Goal: Task Accomplishment & Management: Manage account settings

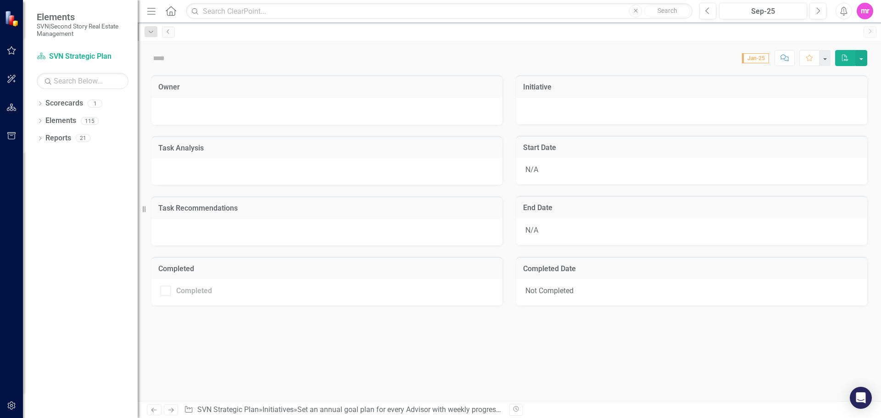
checkbox input "true"
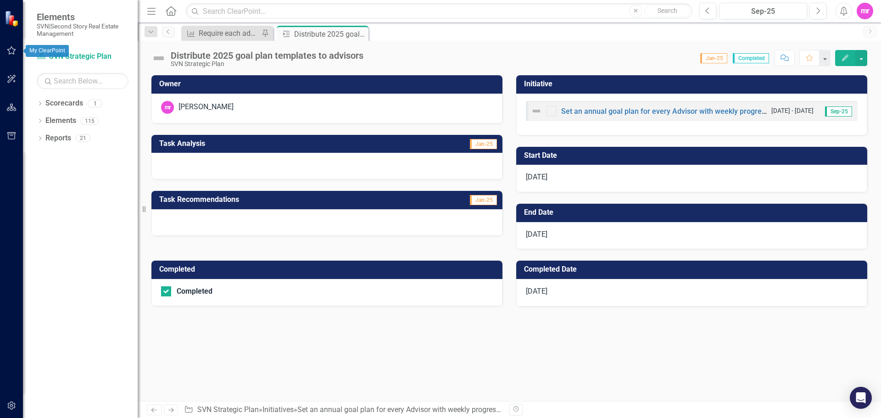
click at [12, 51] on icon "button" at bounding box center [12, 50] width 10 height 7
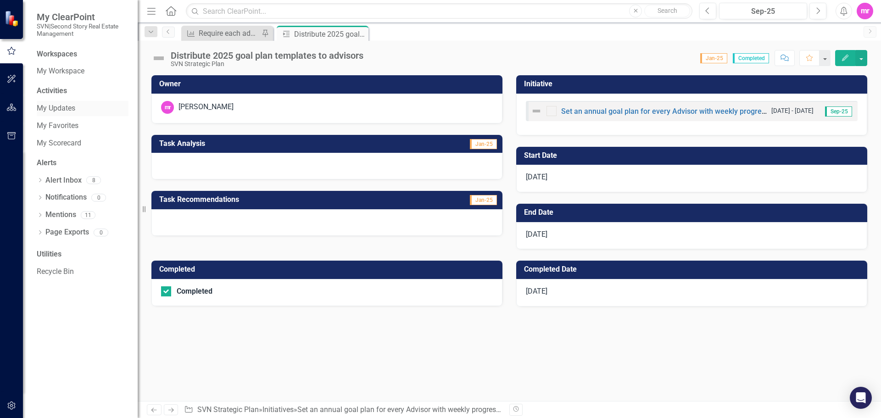
click at [69, 107] on link "My Updates" at bounding box center [83, 108] width 92 height 11
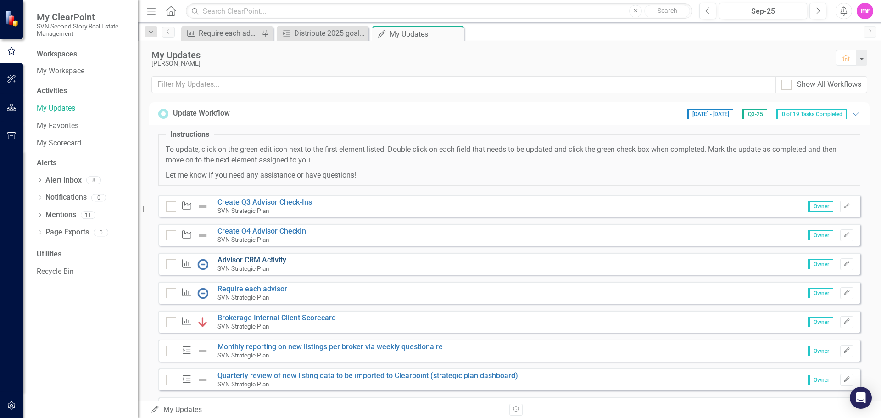
click at [268, 261] on link "Advisor CRM Activity" at bounding box center [251, 260] width 69 height 9
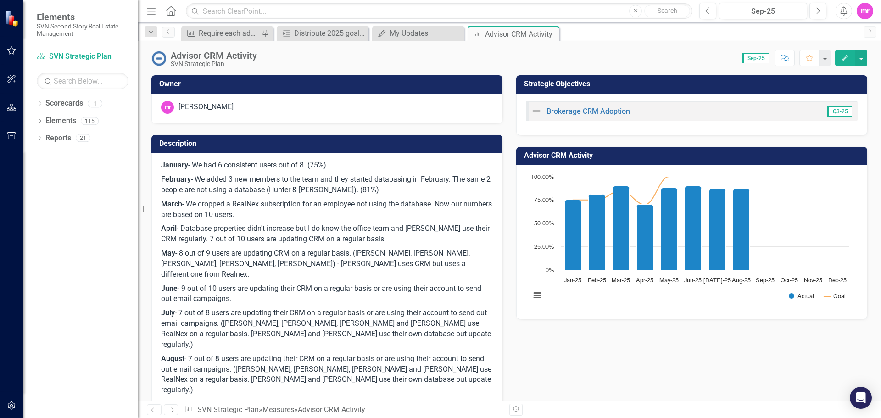
click at [242, 352] on p "August - 7 out of 8 users are updating their CRM on a regular basis or are usin…" at bounding box center [327, 374] width 332 height 45
drag, startPoint x: 363, startPoint y: 358, endPoint x: 186, endPoint y: 336, distance: 178.4
click at [197, 352] on p "August - 7 out of 8 users are updating their CRM on a regular basis or are usin…" at bounding box center [327, 374] width 332 height 45
click at [844, 60] on icon "button" at bounding box center [845, 58] width 6 height 6
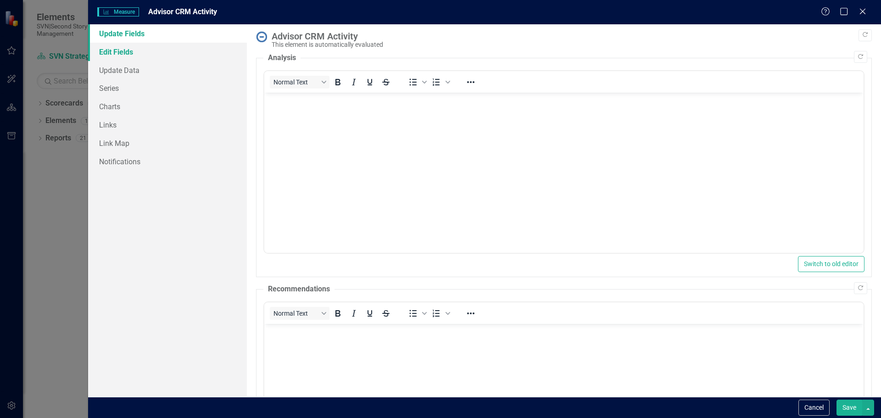
click at [119, 52] on link "Edit Fields" at bounding box center [167, 52] width 159 height 18
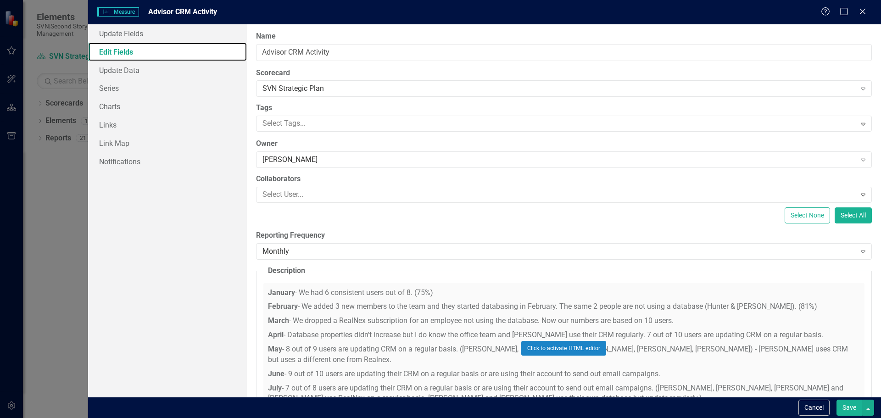
scroll to position [61, 0]
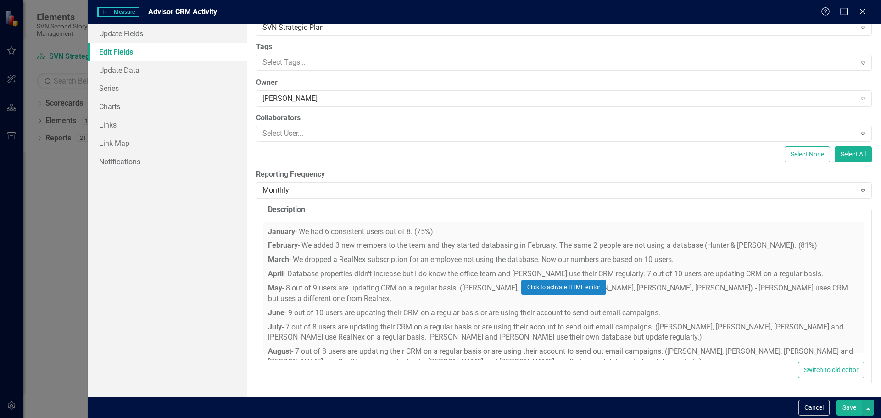
drag, startPoint x: 531, startPoint y: 349, endPoint x: 333, endPoint y: 337, distance: 199.0
click at [333, 337] on div "Click to activate HTML editor" at bounding box center [563, 287] width 601 height 131
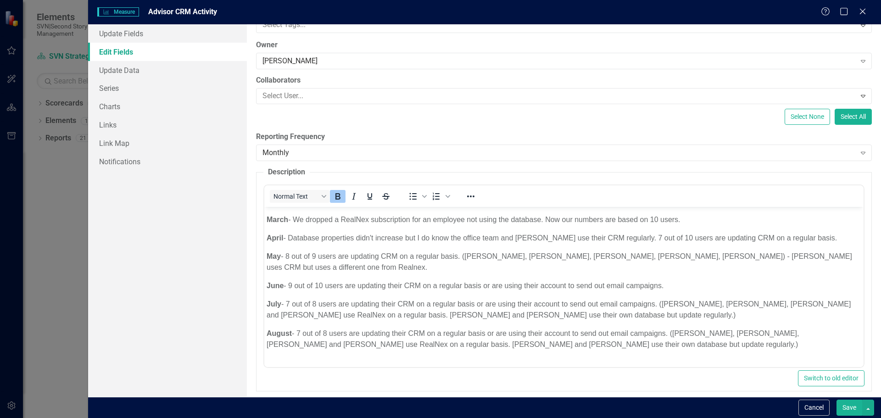
scroll to position [107, 0]
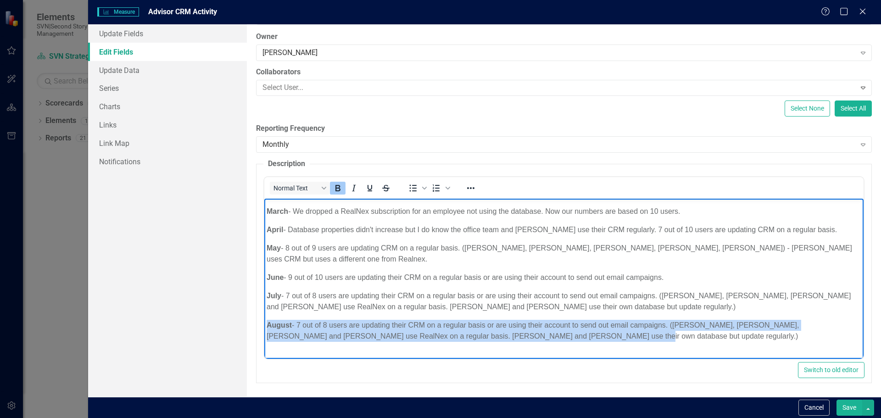
drag, startPoint x: 268, startPoint y: 313, endPoint x: 543, endPoint y: 327, distance: 276.1
click at [543, 327] on p "August - 7 out of 8 users are updating their CRM on a regular basis or are usin…" at bounding box center [563, 330] width 595 height 22
copy p "August - 7 out of 8 users are updating their CRM on a regular basis or are usin…"
click at [546, 325] on p "August - 7 out of 8 users are updating their CRM on a regular basis or are usin…" at bounding box center [563, 330] width 595 height 22
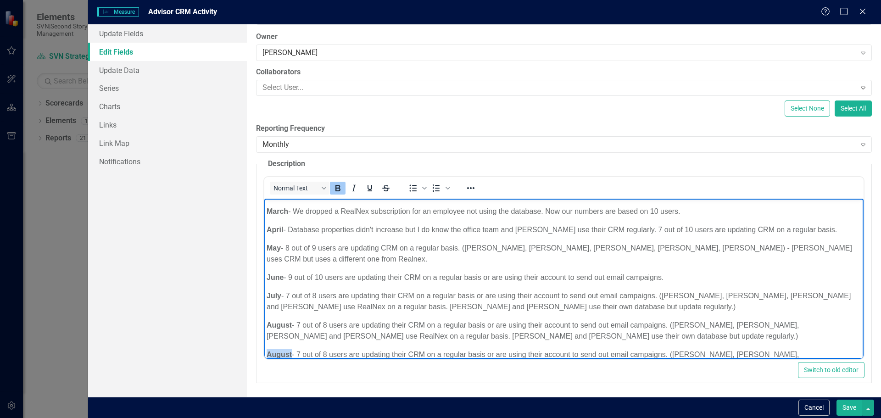
drag, startPoint x: 292, startPoint y: 343, endPoint x: 268, endPoint y: 343, distance: 24.8
click at [268, 349] on p "August - 7 out of 8 users are updating their CRM on a regular basis or are usin…" at bounding box center [563, 360] width 595 height 22
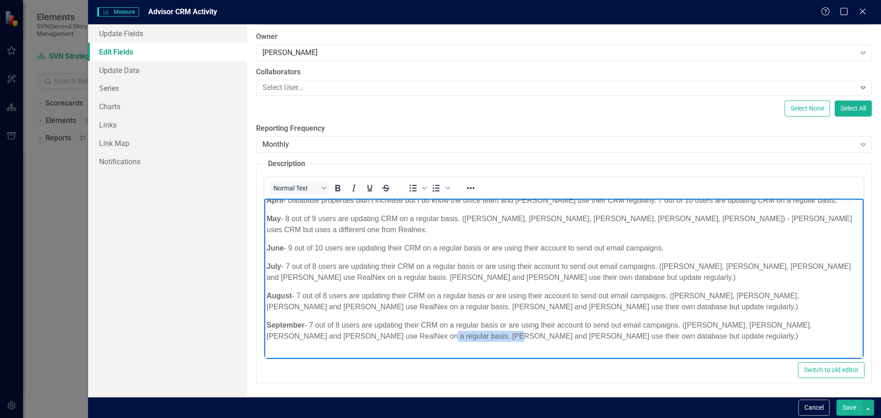
drag, startPoint x: 377, startPoint y: 326, endPoint x: 450, endPoint y: 325, distance: 73.0
click at [450, 325] on p "September - 7 out of 8 users are updating their CRM on a regular basis or are u…" at bounding box center [563, 330] width 595 height 22
click at [489, 324] on p "September - 7 out of 8 users are updating their CRM on a regular basis or are u…" at bounding box center [563, 330] width 595 height 22
click at [486, 325] on p "September - 7 out of 8 users are updating their CRM on a regular basis or are u…" at bounding box center [563, 330] width 595 height 22
click at [541, 325] on p "September - 7 out of 8 users are updating their CRM on a regular basis or are u…" at bounding box center [563, 330] width 595 height 22
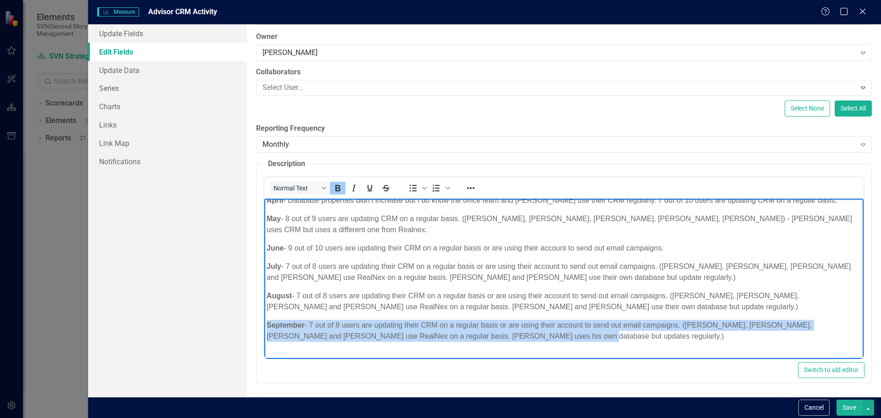
drag, startPoint x: 535, startPoint y: 328, endPoint x: 264, endPoint y: 311, distance: 270.8
click at [264, 311] on body "January - We had 6 consistent users out of 8. (75%) February - We added 3 new m…" at bounding box center [563, 253] width 599 height 232
copy p "September - 7 out of 8 users are updating their CRM on a regular basis or are u…"
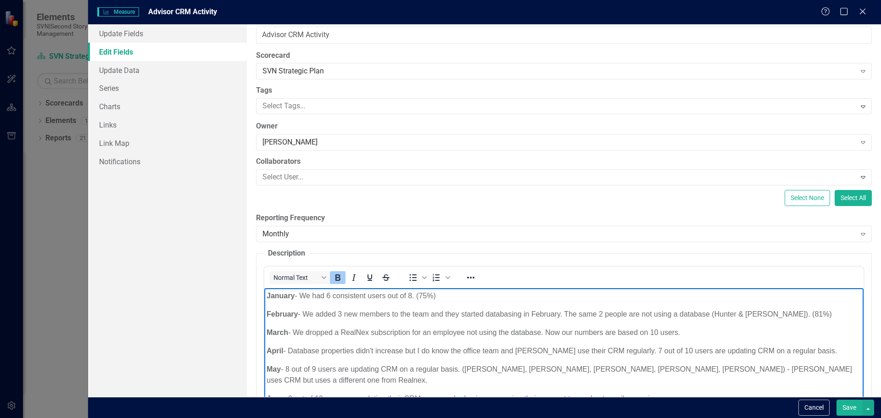
scroll to position [0, 0]
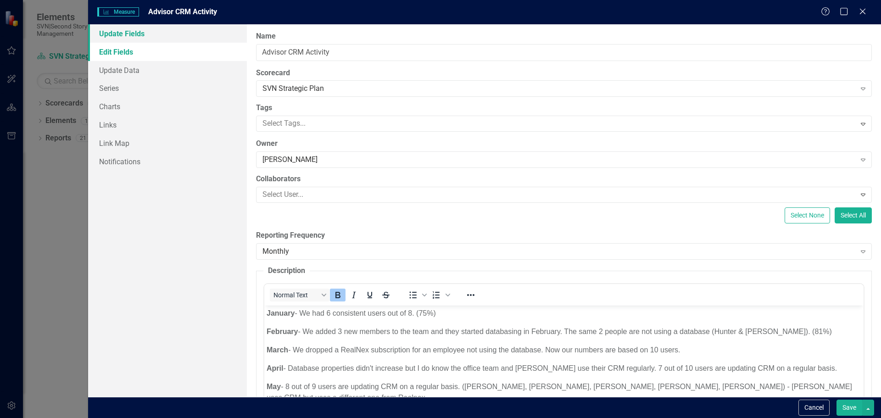
click at [123, 35] on link "Update Fields" at bounding box center [167, 33] width 159 height 18
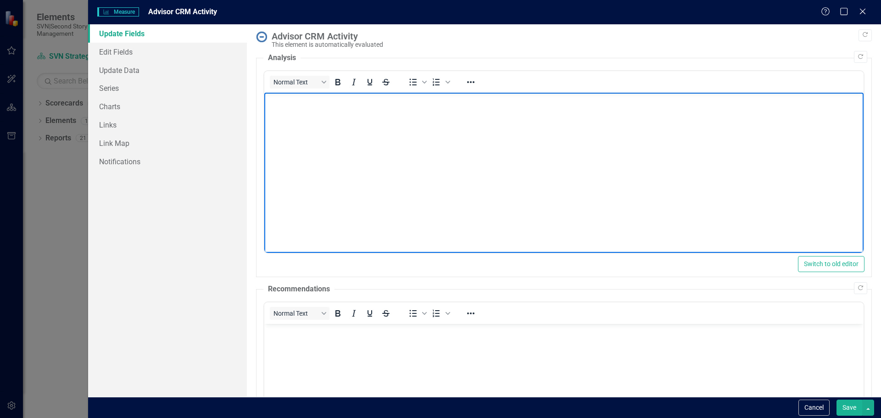
click at [285, 112] on body "Rich Text Area. Press ALT-0 for help." at bounding box center [563, 162] width 599 height 138
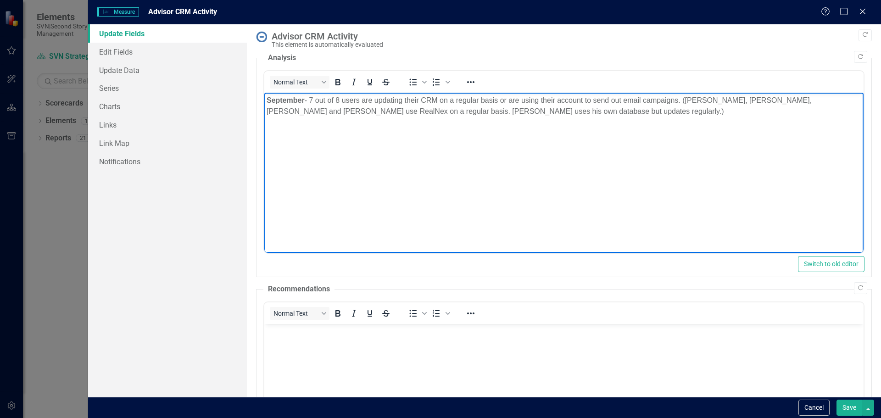
click at [535, 108] on p "September - 7 out of 8 users are updating their CRM on a regular basis or are u…" at bounding box center [563, 106] width 595 height 22
drag, startPoint x: 509, startPoint y: 129, endPoint x: 269, endPoint y: 126, distance: 240.0
click at [269, 126] on p "We have decided we will track this measure differently in 2026or not at all" at bounding box center [563, 129] width 595 height 11
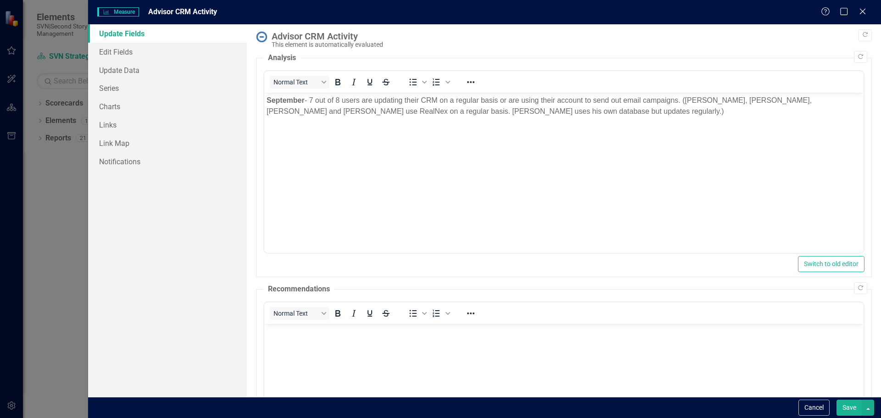
click at [851, 408] on button "Save" at bounding box center [849, 408] width 26 height 16
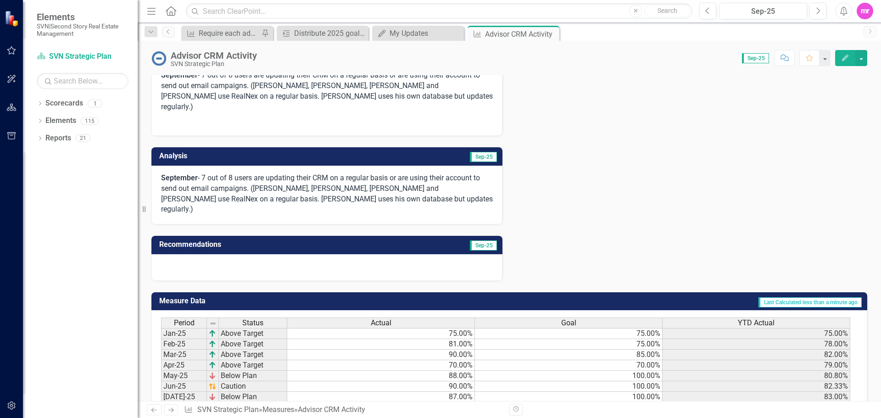
scroll to position [354, 0]
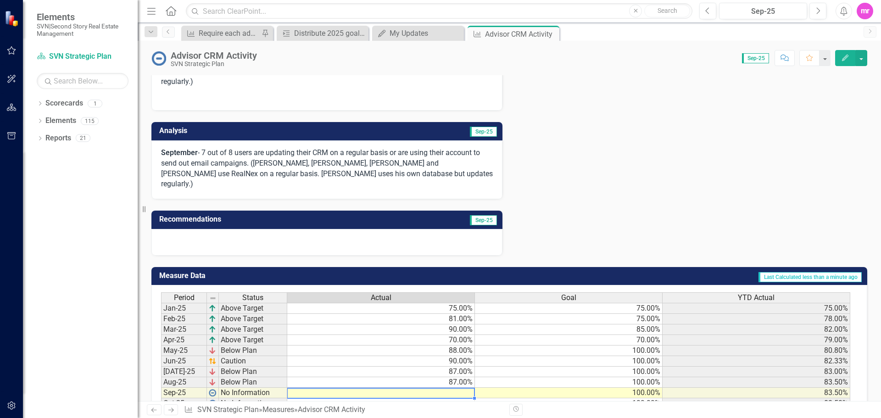
click at [455, 388] on td at bounding box center [381, 393] width 188 height 11
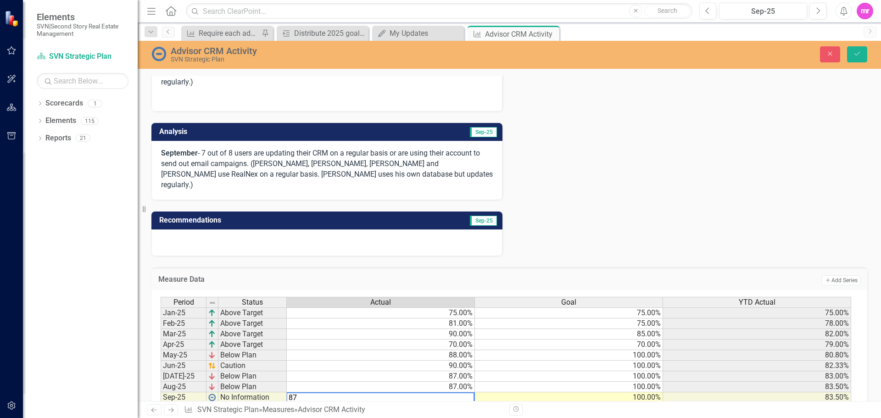
type textarea "87"
drag, startPoint x: 636, startPoint y: 166, endPoint x: 651, endPoint y: 150, distance: 21.5
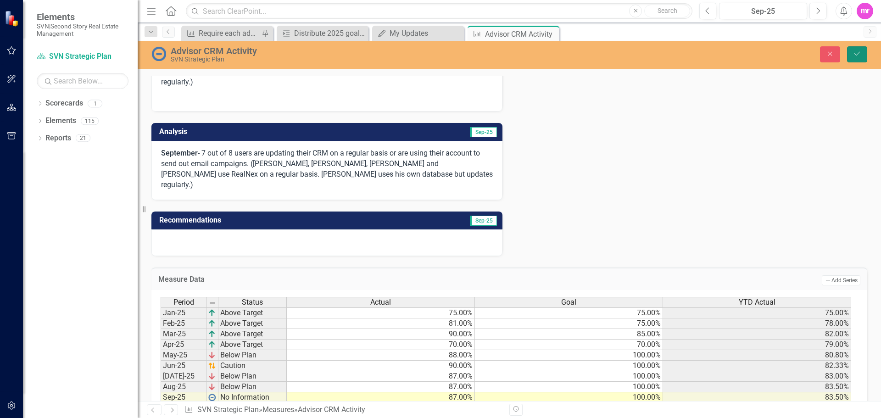
click at [854, 53] on icon "Save" at bounding box center [857, 53] width 8 height 6
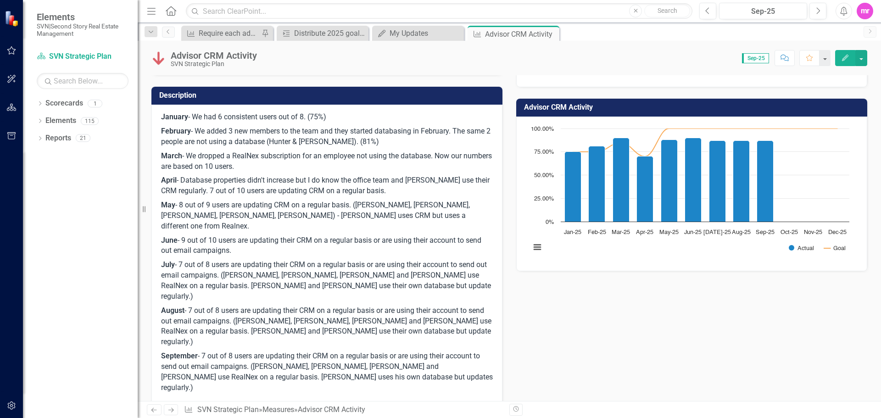
scroll to position [0, 0]
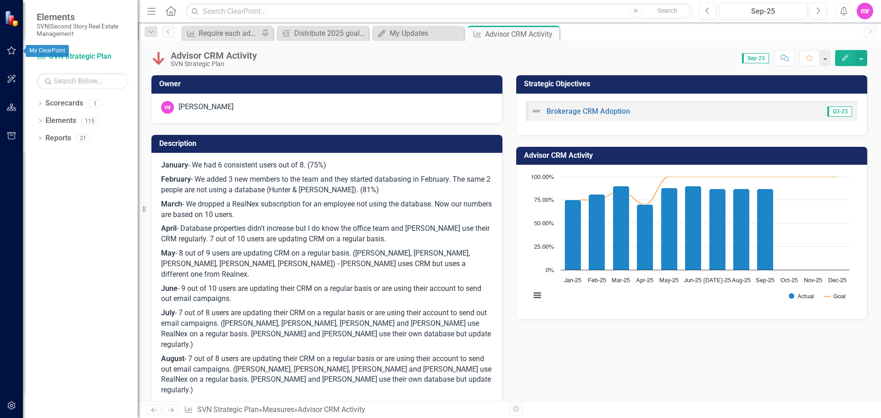
click at [13, 51] on icon "button" at bounding box center [12, 50] width 10 height 7
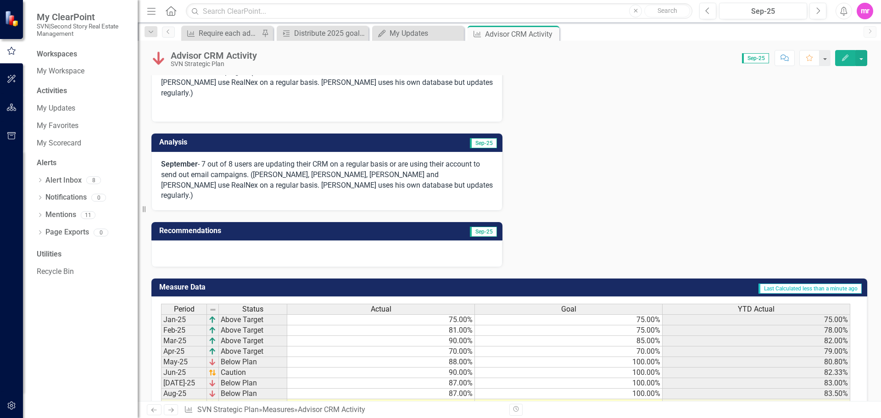
scroll to position [354, 0]
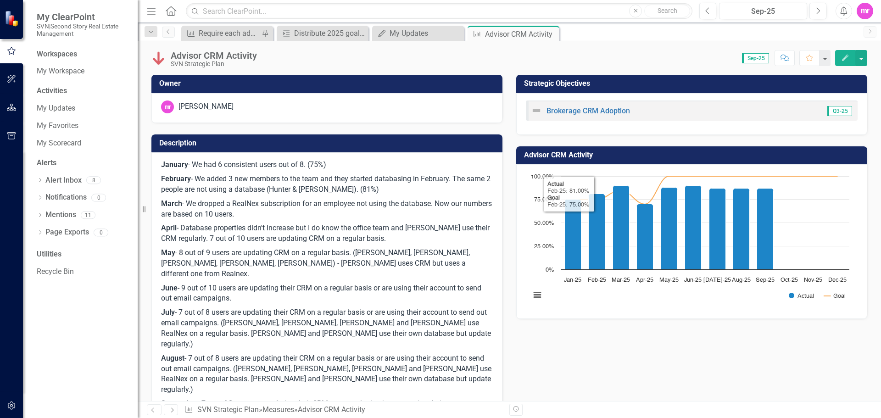
scroll to position [0, 0]
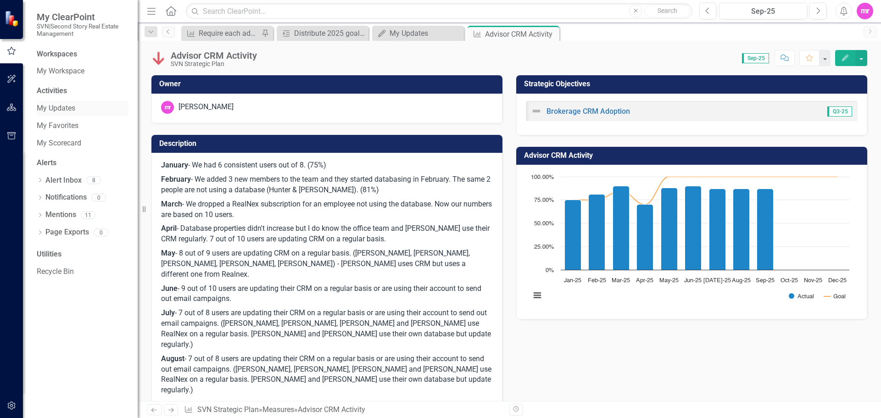
click at [58, 108] on link "My Updates" at bounding box center [83, 108] width 92 height 11
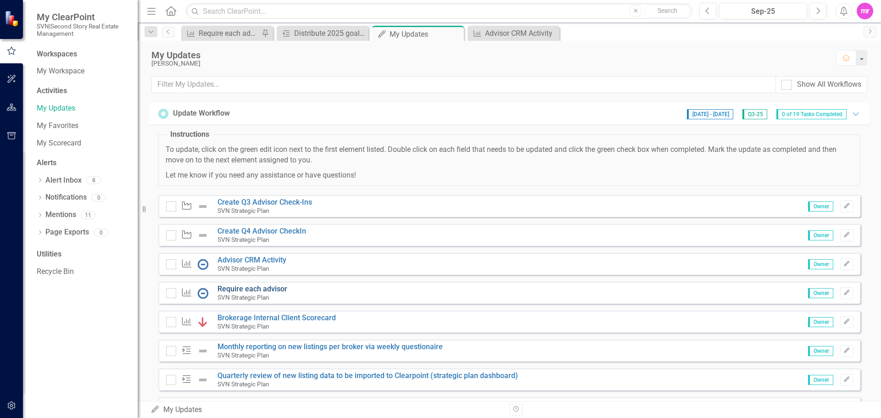
click at [231, 290] on link "Require each advisor" at bounding box center [252, 288] width 70 height 9
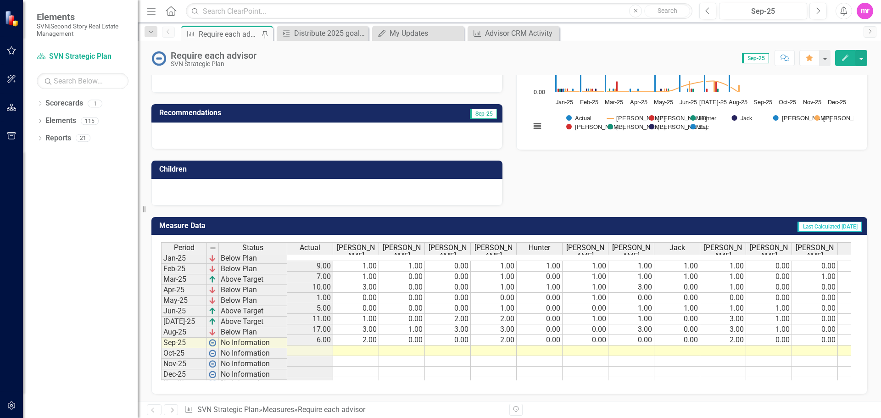
scroll to position [163, 0]
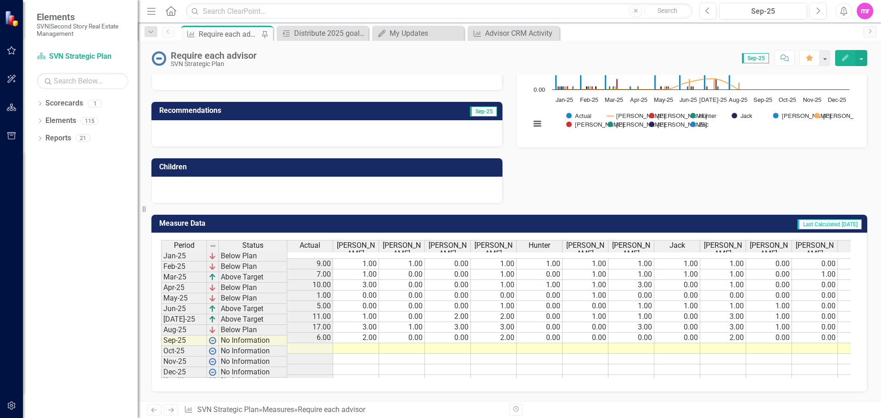
click at [847, 56] on icon "button" at bounding box center [845, 58] width 6 height 6
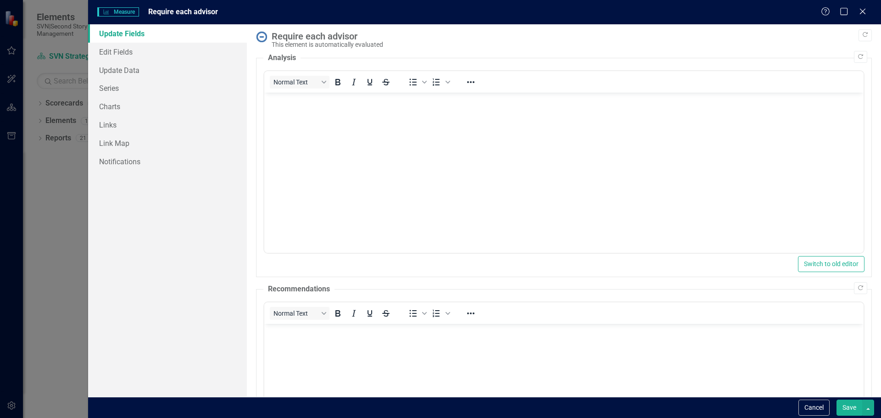
scroll to position [0, 0]
click at [298, 110] on body "Rich Text Area. Press ALT-0 for help." at bounding box center [563, 162] width 599 height 138
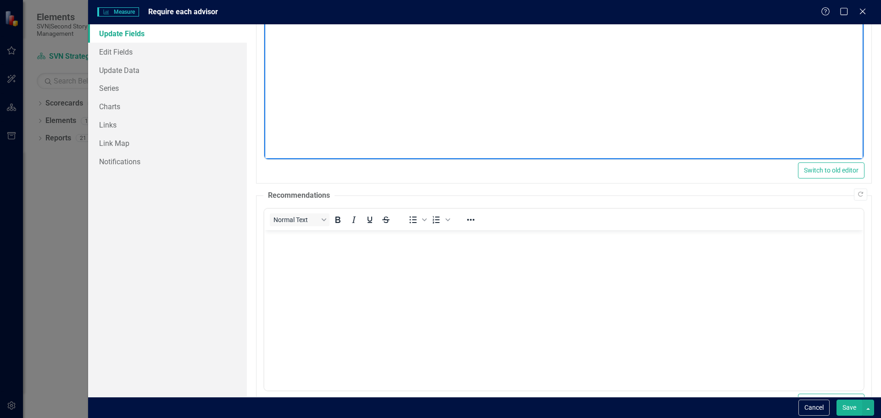
scroll to position [125, 0]
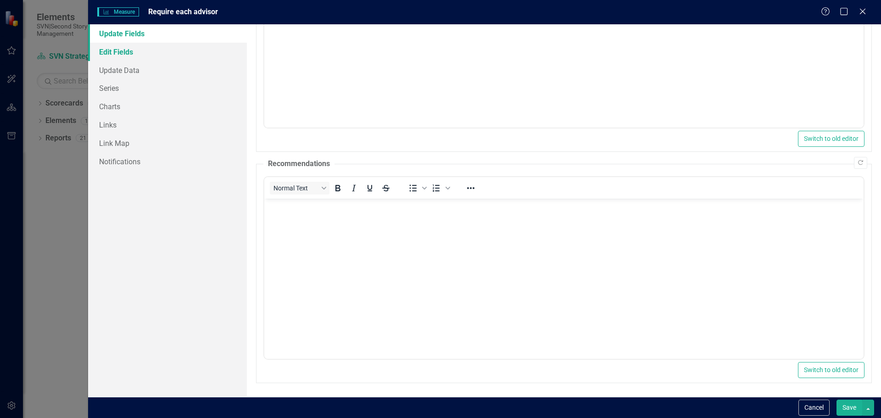
click at [127, 53] on link "Edit Fields" at bounding box center [167, 52] width 159 height 18
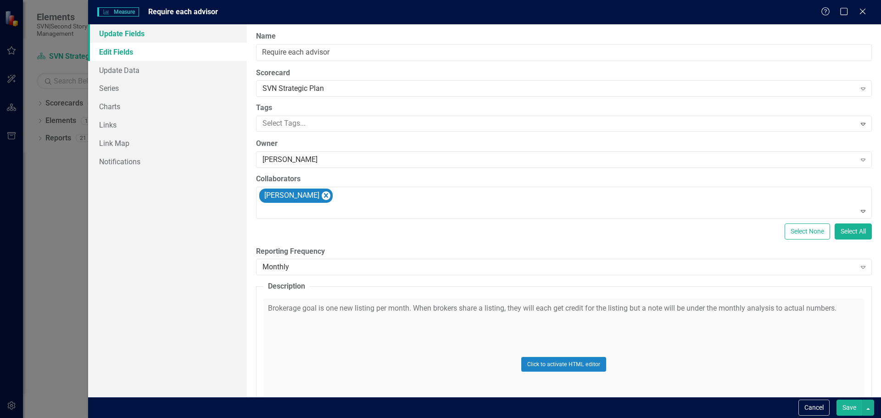
click at [130, 34] on link "Update Fields" at bounding box center [167, 33] width 159 height 18
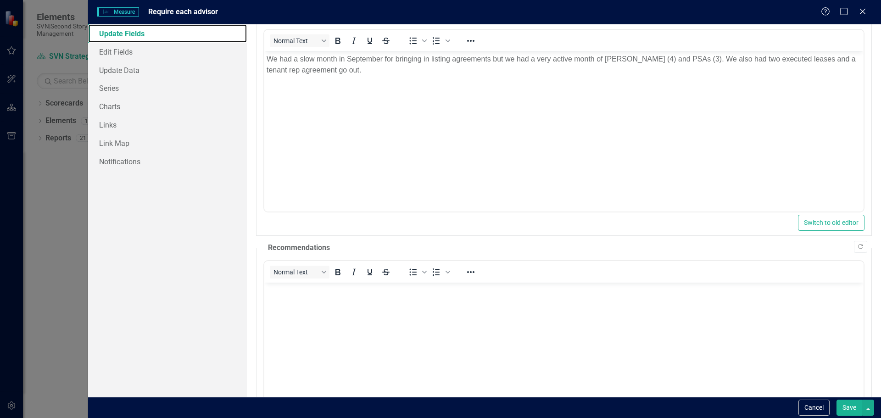
scroll to position [0, 0]
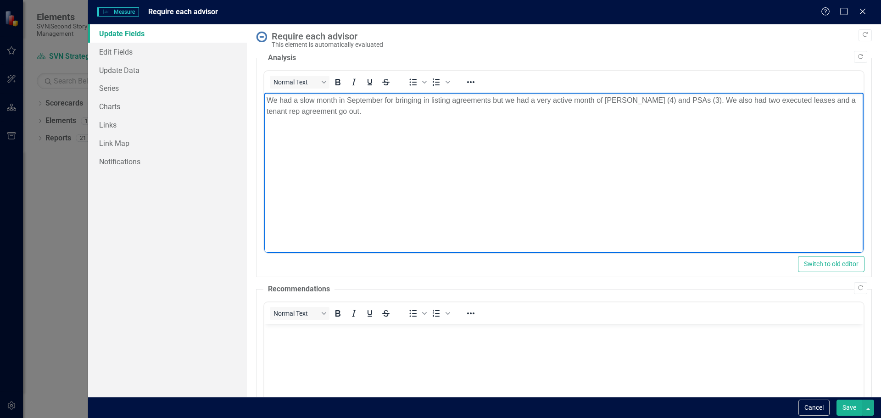
click at [329, 113] on p "We had a slow month in September for bringing in listing agreements but we had …" at bounding box center [563, 106] width 595 height 22
click at [338, 112] on p "We had a slow month in September for bringing in listing agreements but we had …" at bounding box center [563, 106] width 595 height 22
click at [325, 109] on p "We had a slow month in September for bringing in listing agreements but we had …" at bounding box center [563, 106] width 595 height 22
click at [794, 137] on body "We had a slow month in September for bringing in listing agreements but we had …" at bounding box center [563, 162] width 599 height 138
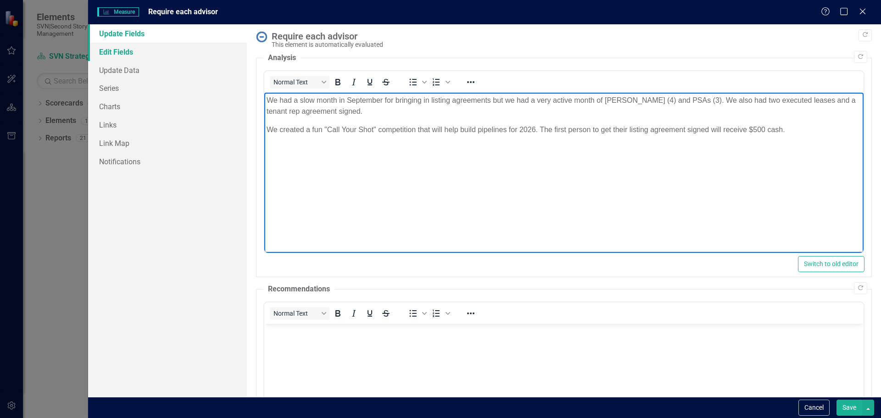
click at [121, 54] on link "Edit Fields" at bounding box center [167, 52] width 159 height 18
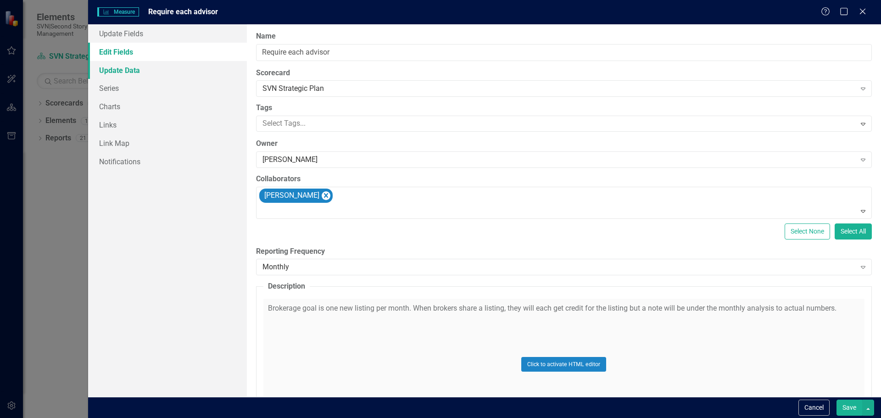
click at [119, 71] on link "Update Data" at bounding box center [167, 70] width 159 height 18
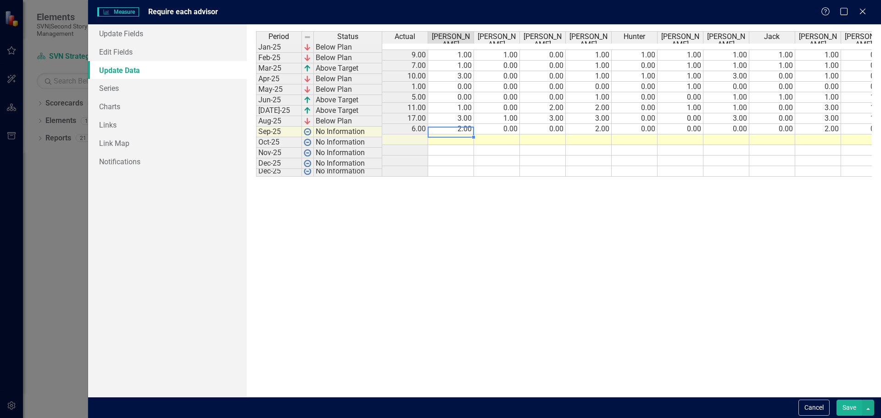
click at [465, 134] on td at bounding box center [451, 139] width 46 height 11
click at [499, 134] on td at bounding box center [497, 139] width 46 height 11
click at [550, 134] on td at bounding box center [543, 139] width 46 height 11
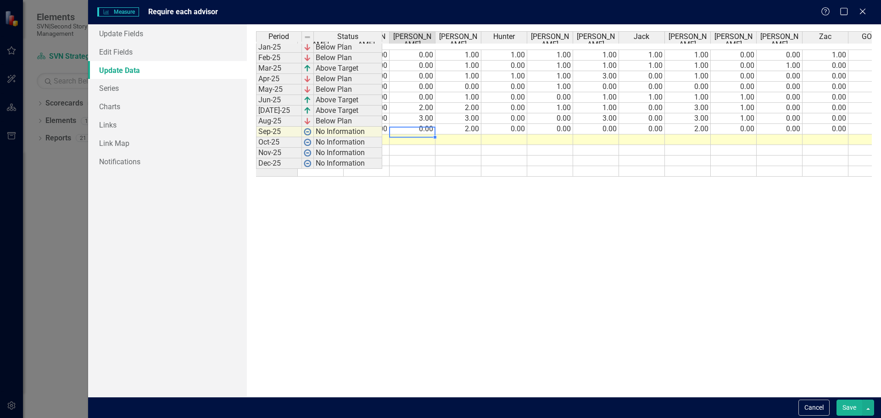
scroll to position [0, 126]
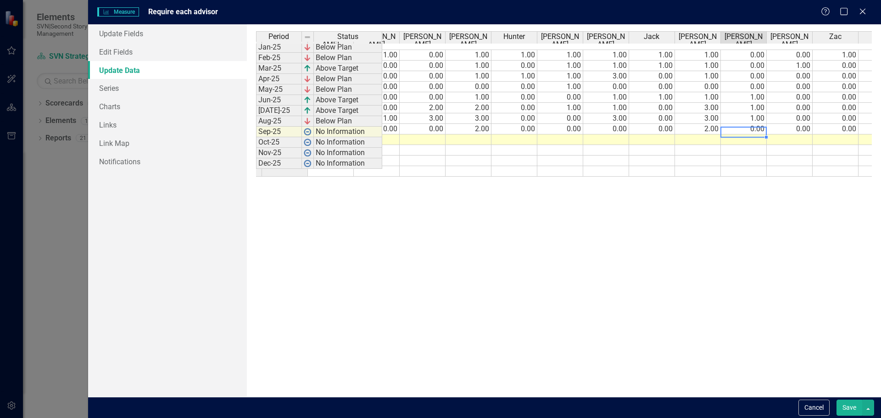
click at [752, 134] on td at bounding box center [744, 139] width 46 height 11
type textarea "1"
click at [788, 134] on td at bounding box center [790, 139] width 46 height 11
click at [435, 135] on td at bounding box center [423, 139] width 46 height 11
click at [824, 134] on td at bounding box center [836, 139] width 46 height 11
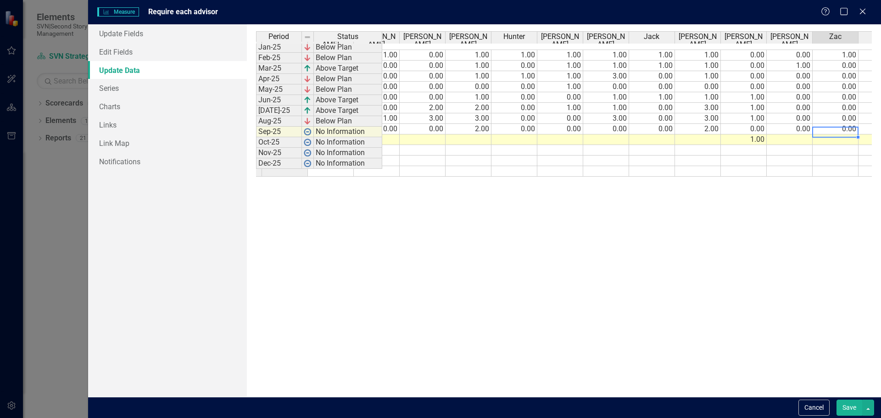
type textarea "0"
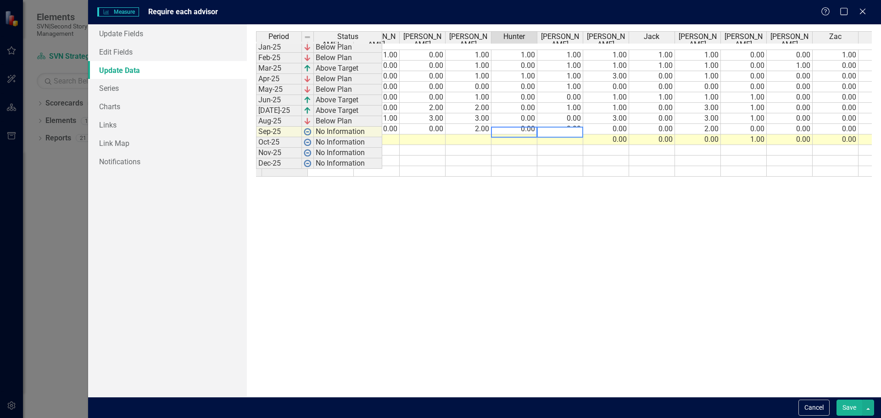
type textarea "0"
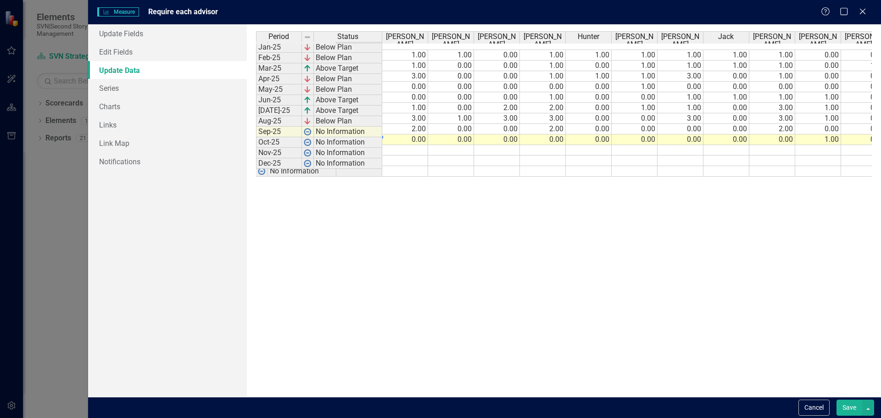
scroll to position [0, 0]
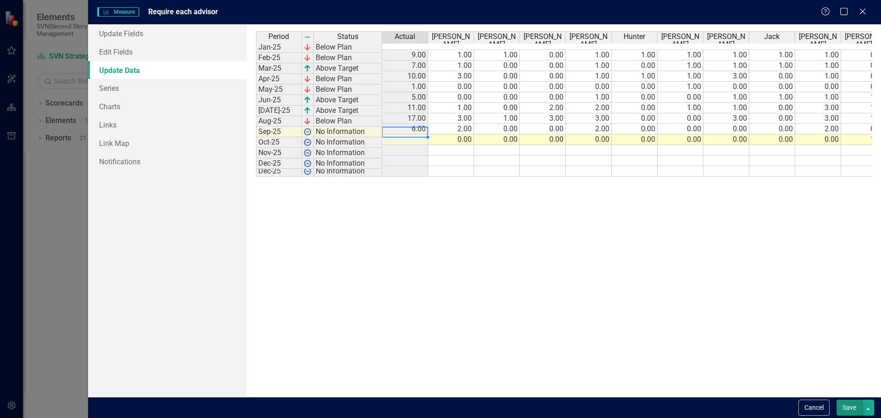
type textarea "0"
click at [846, 410] on button "Save" at bounding box center [849, 408] width 26 height 16
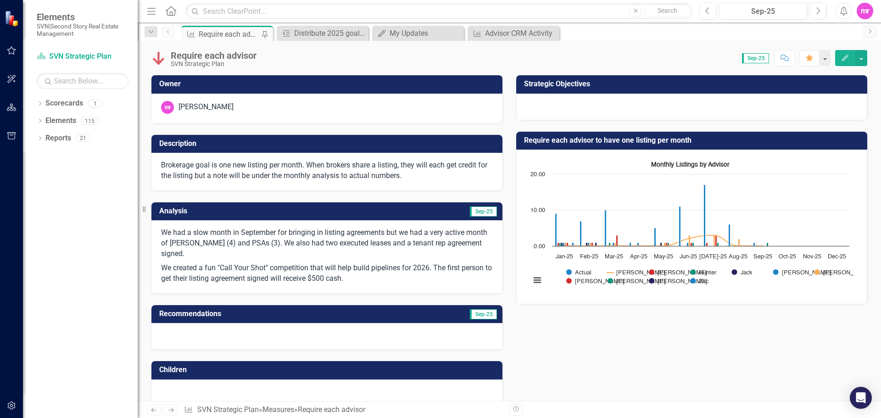
drag, startPoint x: 13, startPoint y: 50, endPoint x: 0, endPoint y: 2, distance: 50.0
click at [13, 50] on icon "button" at bounding box center [12, 50] width 10 height 7
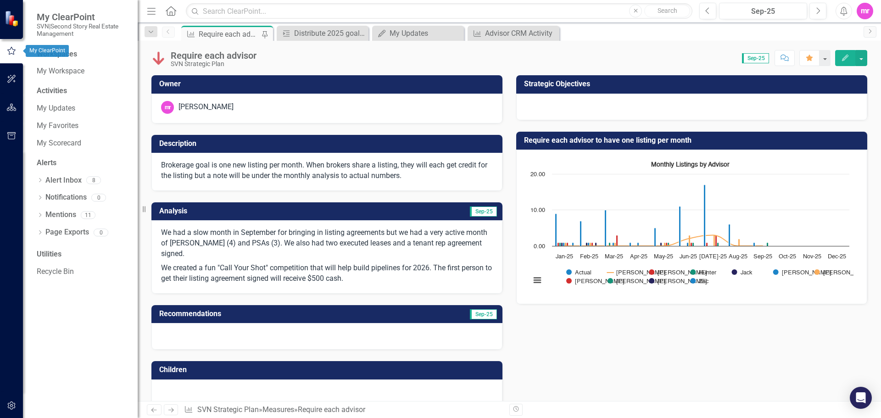
click at [11, 48] on icon "button" at bounding box center [11, 51] width 10 height 8
click at [56, 109] on link "My Updates" at bounding box center [83, 108] width 92 height 11
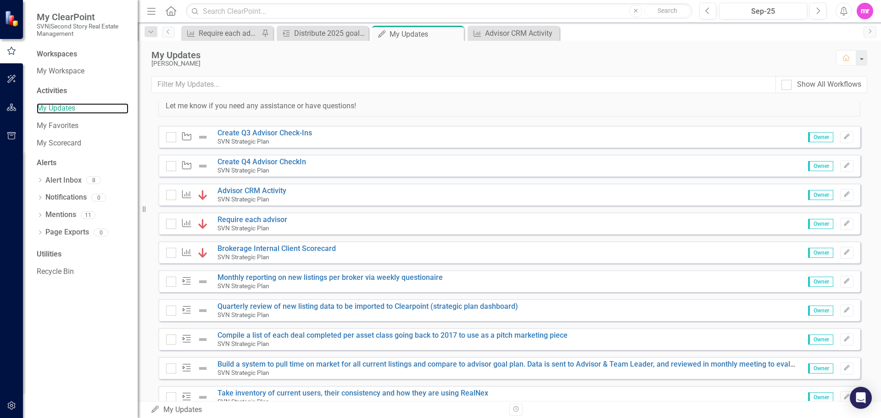
scroll to position [92, 0]
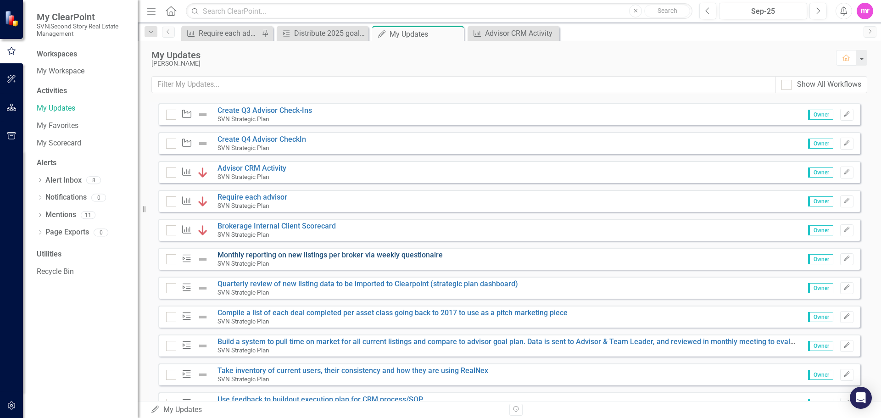
click at [290, 254] on link "Monthly reporting on new listings per broker via weekly questionaire" at bounding box center [329, 255] width 225 height 9
